Goal: Submit feedback/report problem

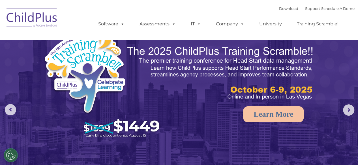
select select "MEDIUM"
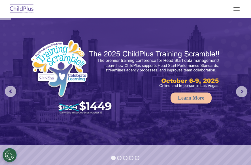
select select "MEDIUM"
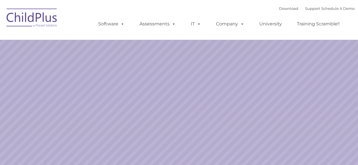
select select "MEDIUM"
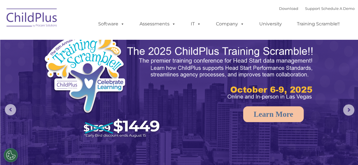
select select "MEDIUM"
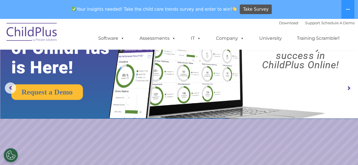
scroll to position [25, 0]
